Goal: Book appointment/travel/reservation

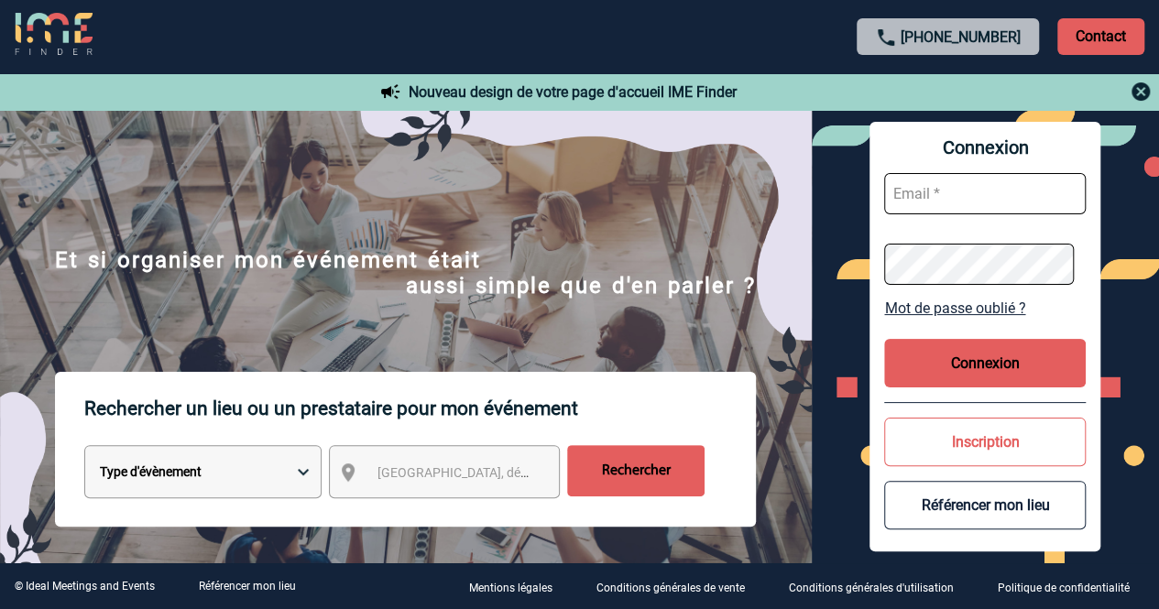
type input "[EMAIL_ADDRESS][DOMAIN_NAME]"
click at [984, 363] on button "Connexion" at bounding box center [985, 363] width 202 height 49
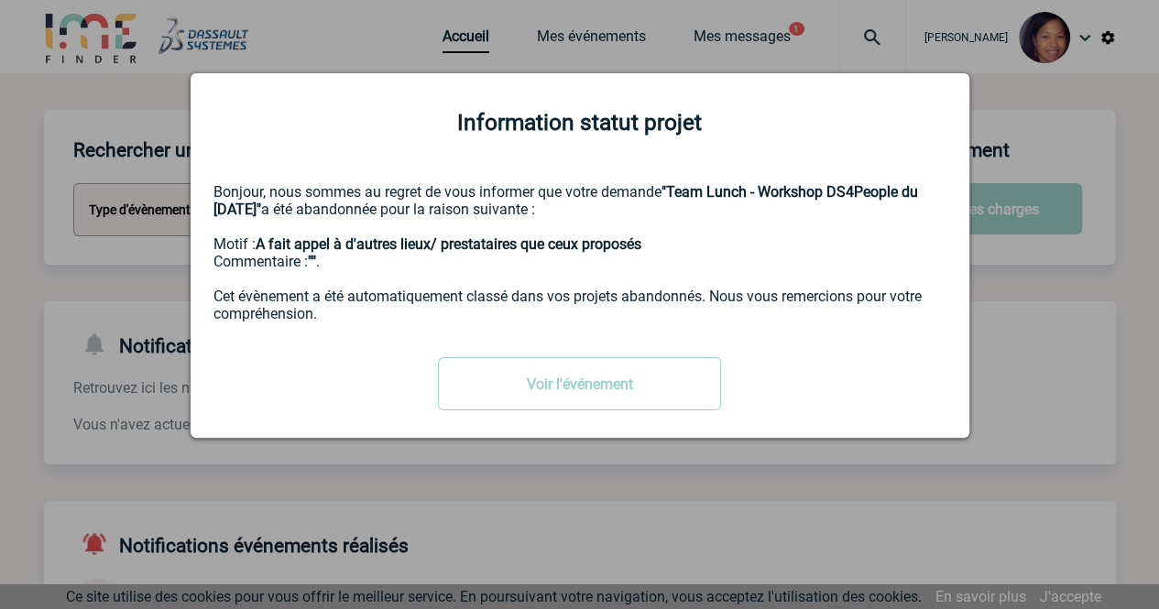
click at [1095, 155] on div at bounding box center [579, 304] width 1159 height 609
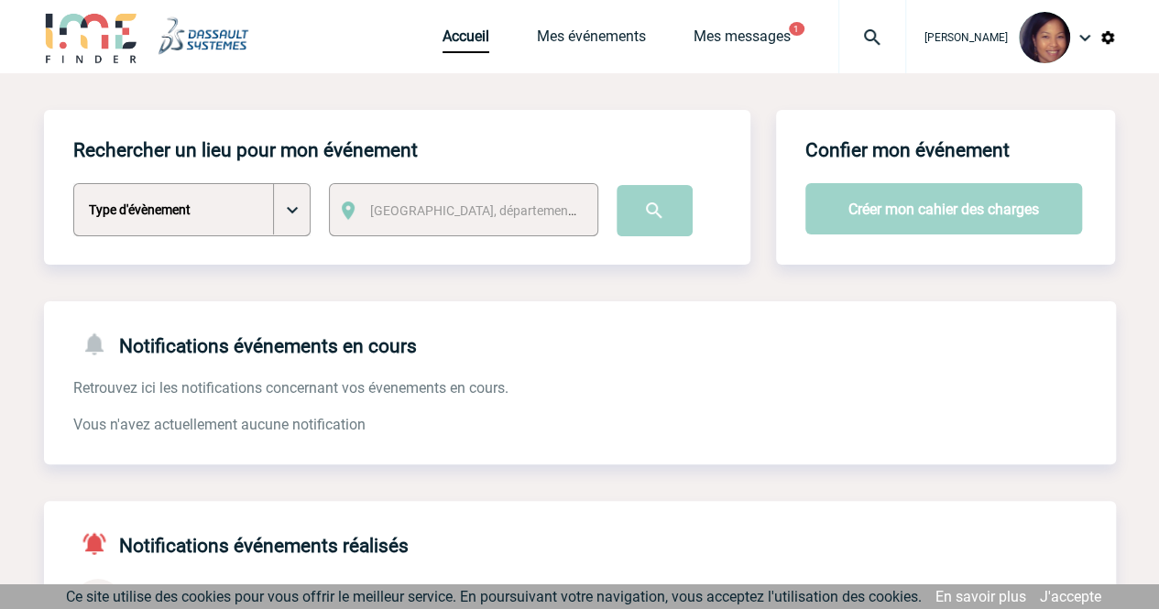
click at [298, 215] on select "Type d'évènement Séminaire avec nuitée Séminaire sans nuitée Repas de groupe Te…" at bounding box center [191, 209] width 237 height 53
select select "1"
click at [73, 184] on select "Type d'évènement Séminaire avec nuitée Séminaire sans nuitée Repas de groupe Te…" at bounding box center [191, 209] width 237 height 53
click at [473, 206] on span "[GEOGRAPHIC_DATA], département, région..." at bounding box center [497, 210] width 255 height 15
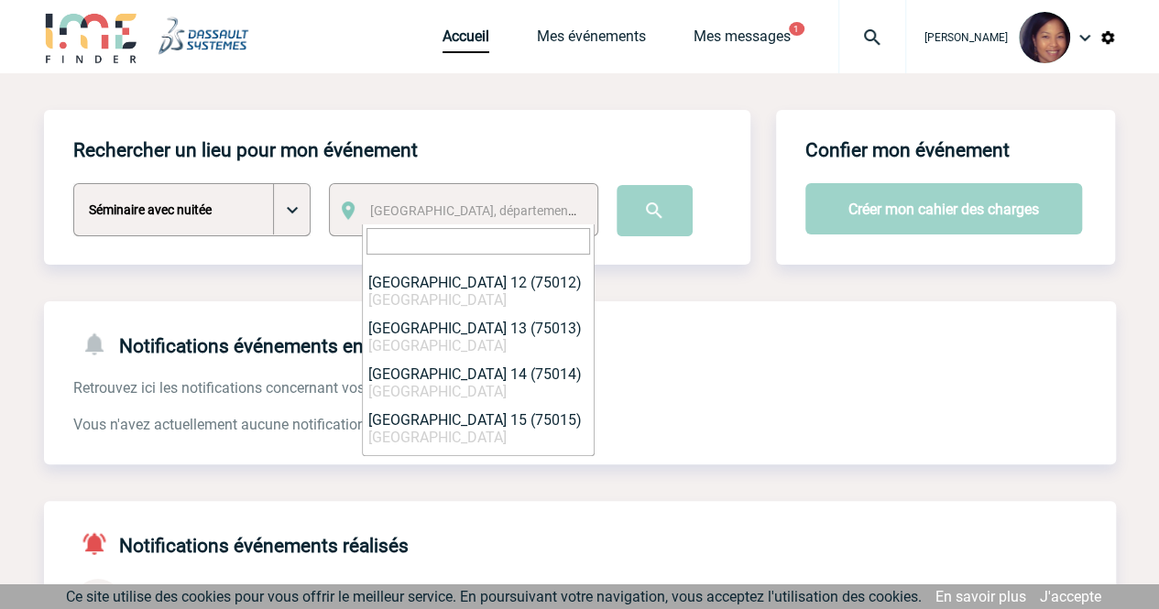
scroll to position [678, 0]
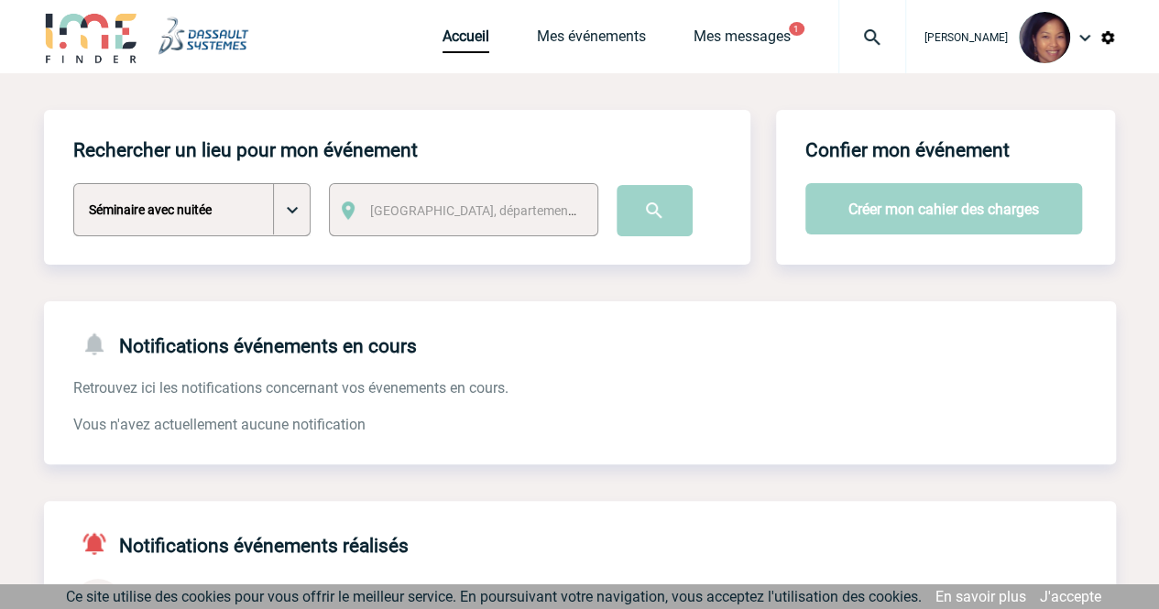
click at [693, 246] on div "Rechercher un lieu pour mon événement Type d'évènement Séminaire avec nuitée Sé…" at bounding box center [397, 187] width 706 height 155
click at [649, 208] on input "image" at bounding box center [655, 210] width 76 height 51
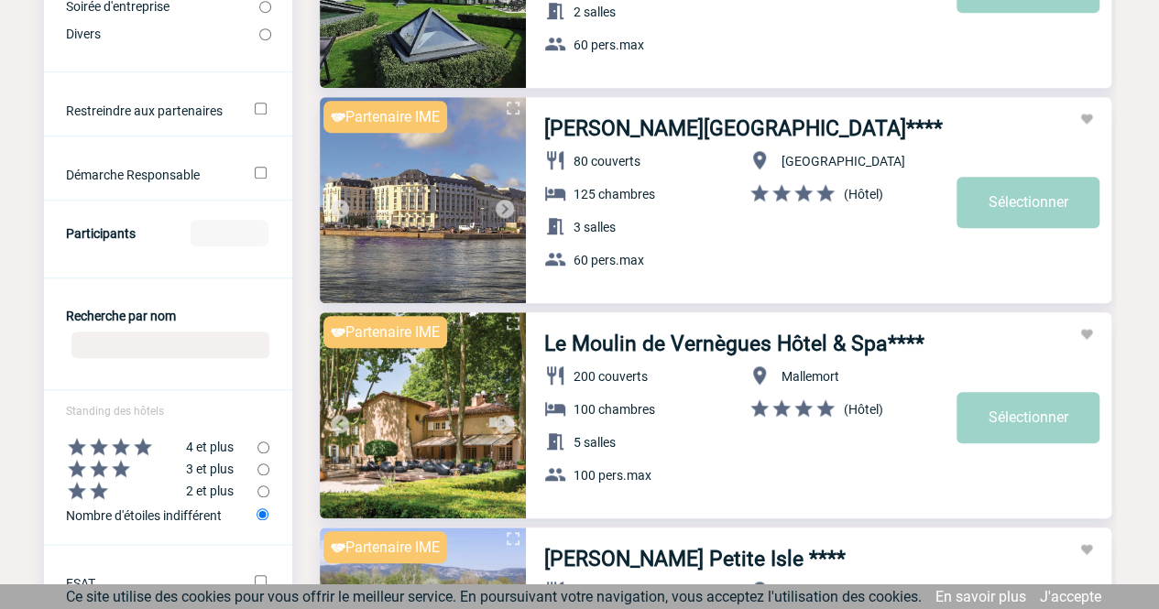
scroll to position [550, 0]
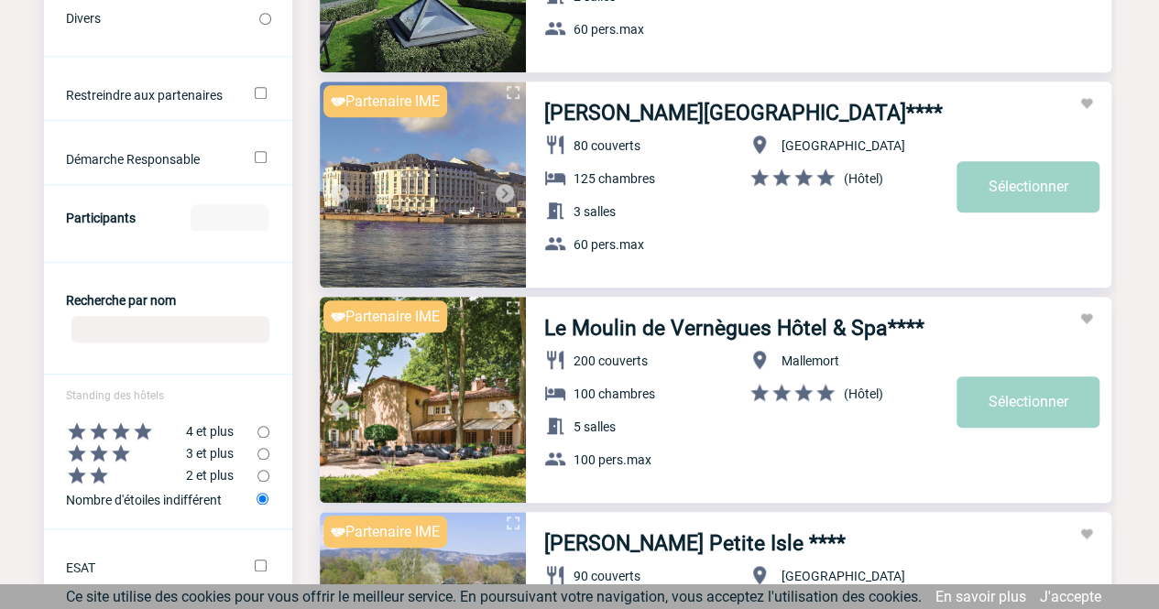
click at [231, 226] on input "Participants" at bounding box center [230, 217] width 78 height 27
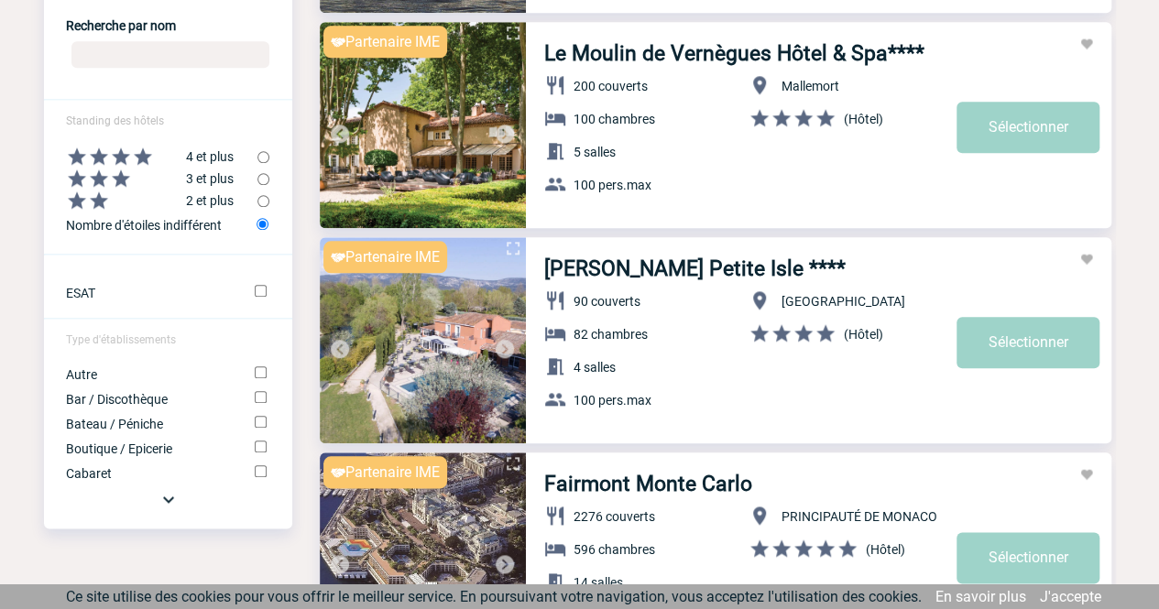
scroll to position [1008, 0]
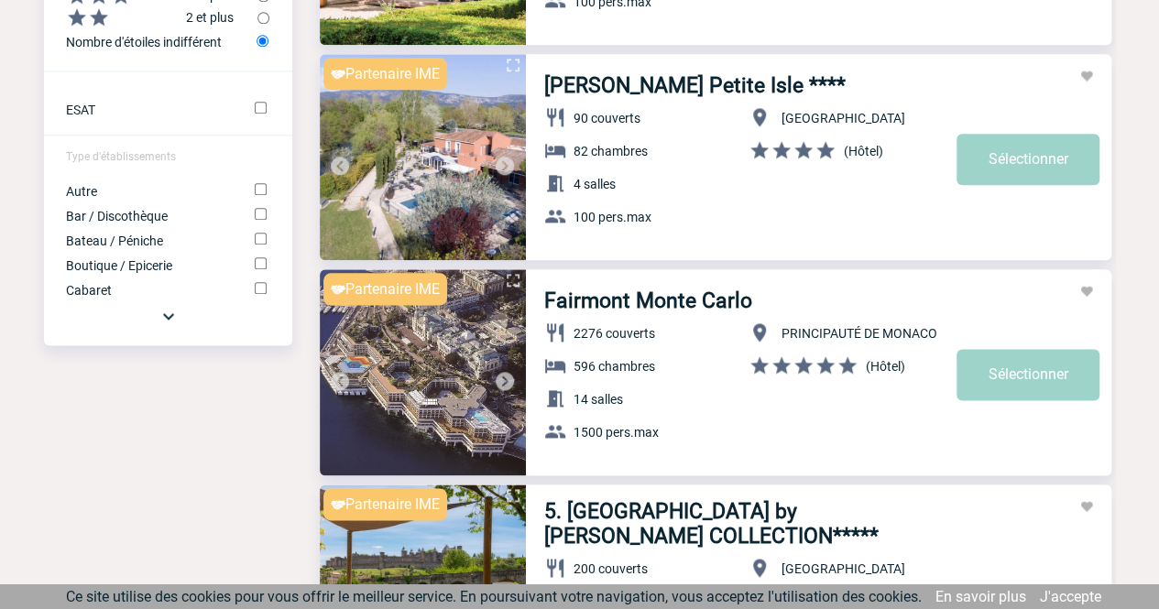
type input "20"
click at [163, 326] on img at bounding box center [169, 316] width 22 height 22
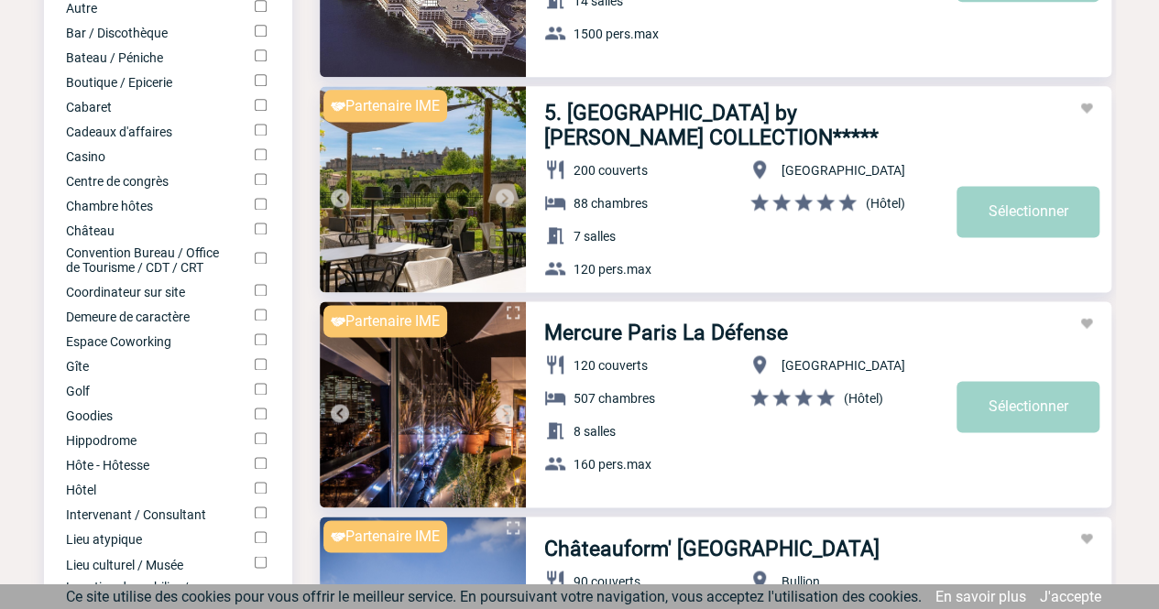
scroll to position [1282, 0]
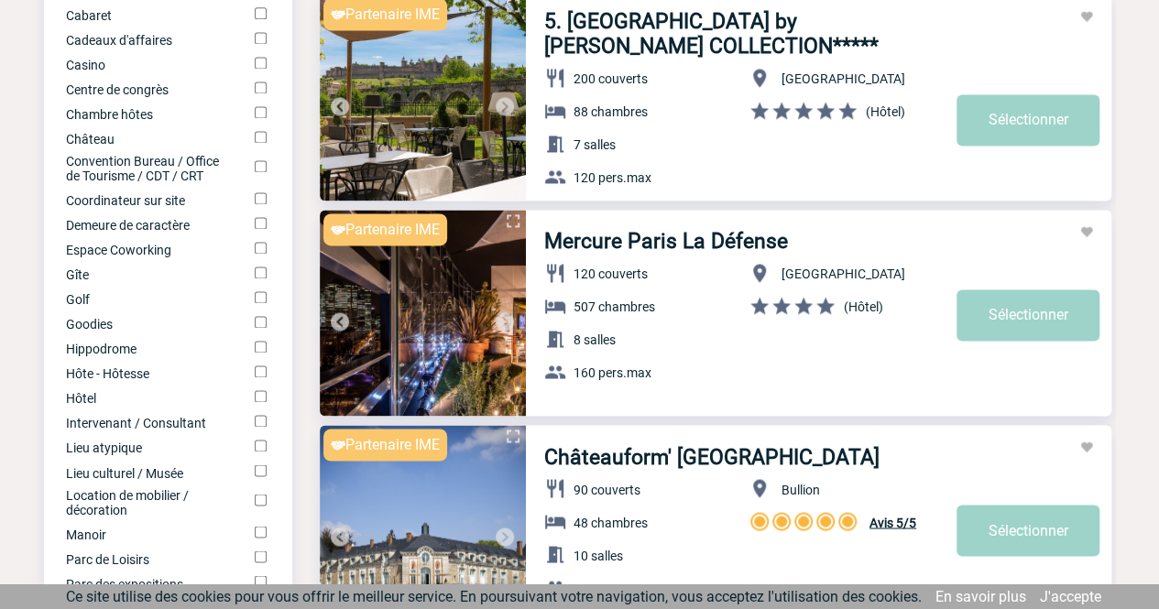
click at [259, 402] on input "Hôtel" at bounding box center [261, 396] width 12 height 12
checkbox input "true"
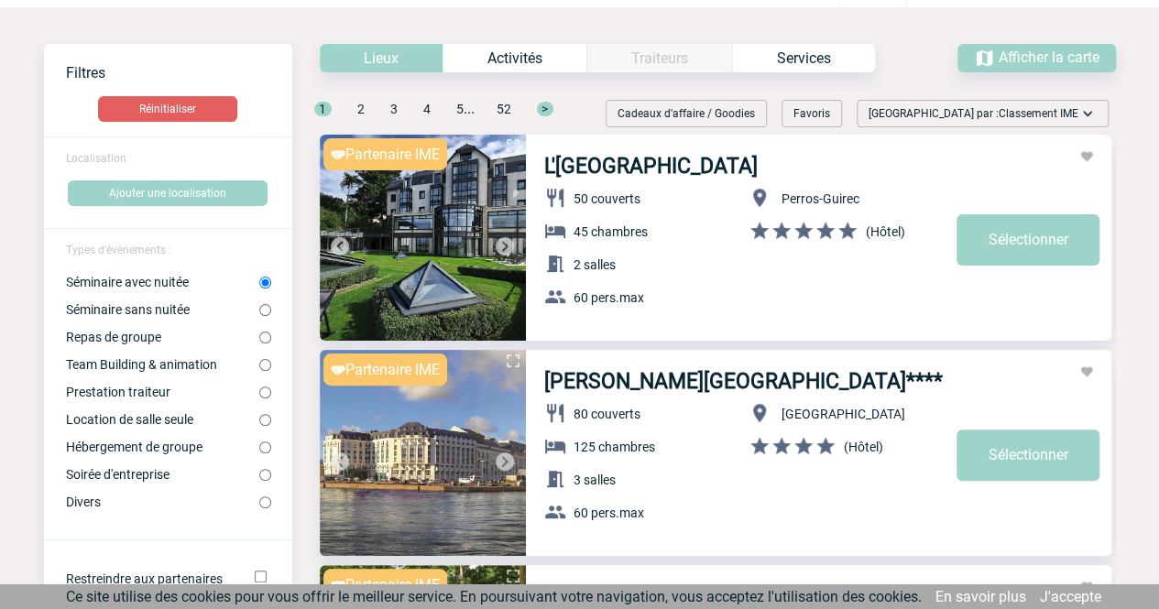
scroll to position [0, 0]
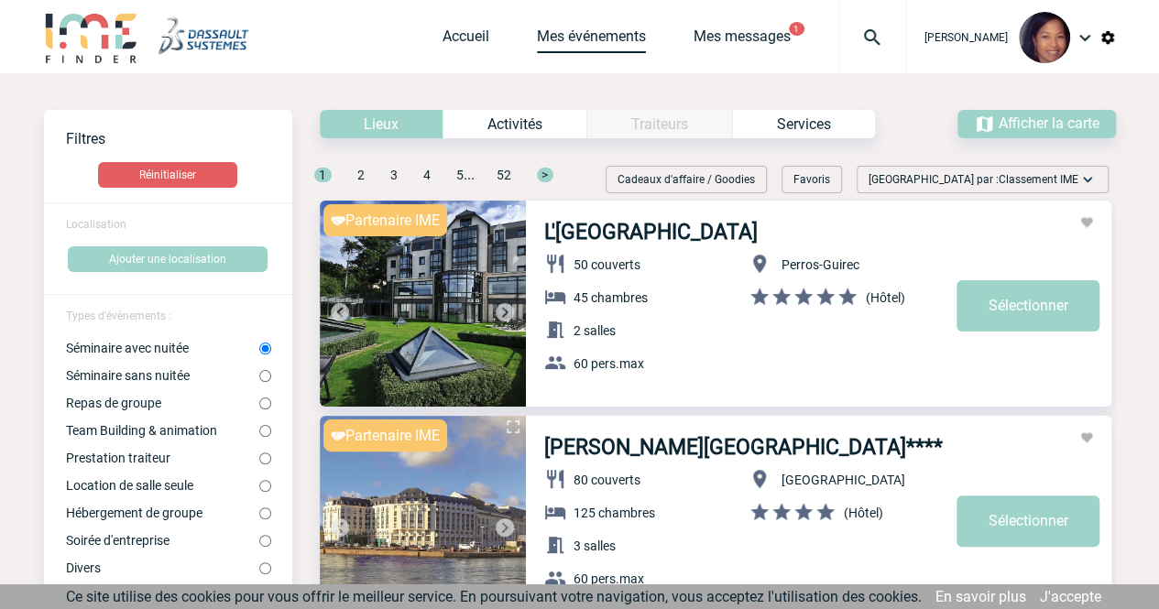
click at [551, 38] on link "Mes événements" at bounding box center [591, 40] width 109 height 26
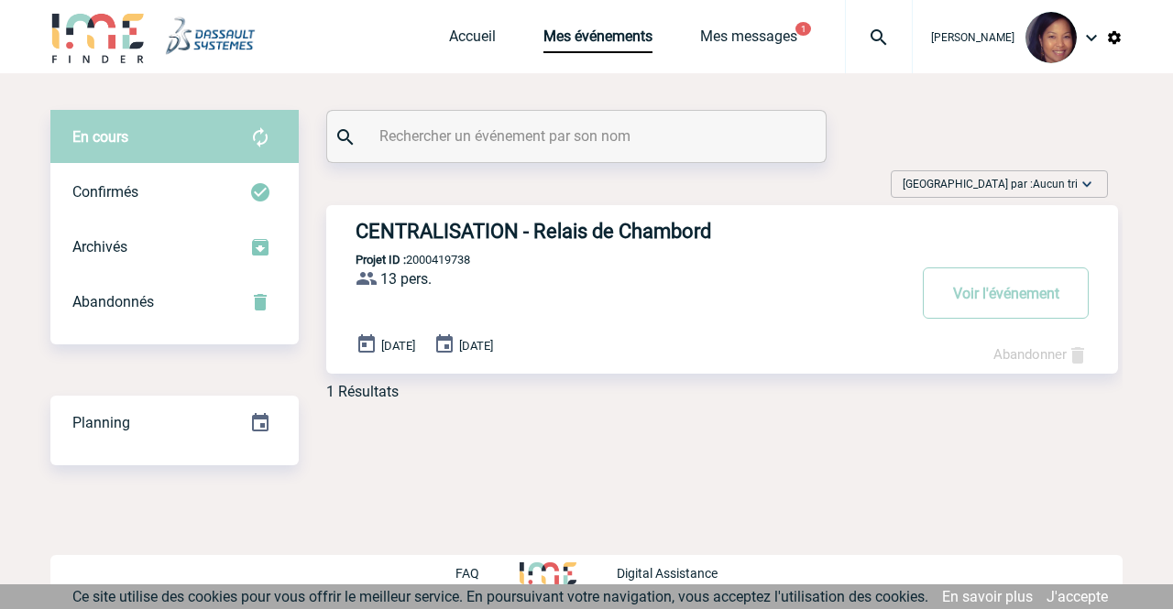
click at [1091, 39] on img at bounding box center [1091, 38] width 22 height 22
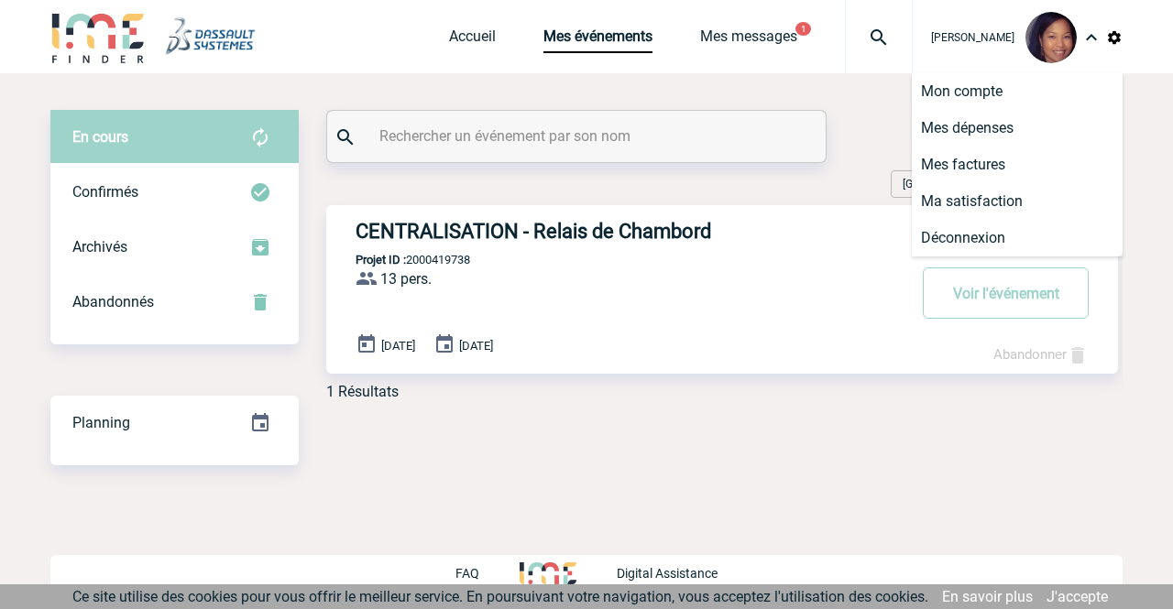
click at [619, 83] on div "En cours En cours Confirmés Archivés Abandonnés En cours Confirmés Archivés Aba…" at bounding box center [586, 287] width 1072 height 429
click at [452, 40] on link "Accueil" at bounding box center [472, 40] width 47 height 26
